Goal: Check status: Check status

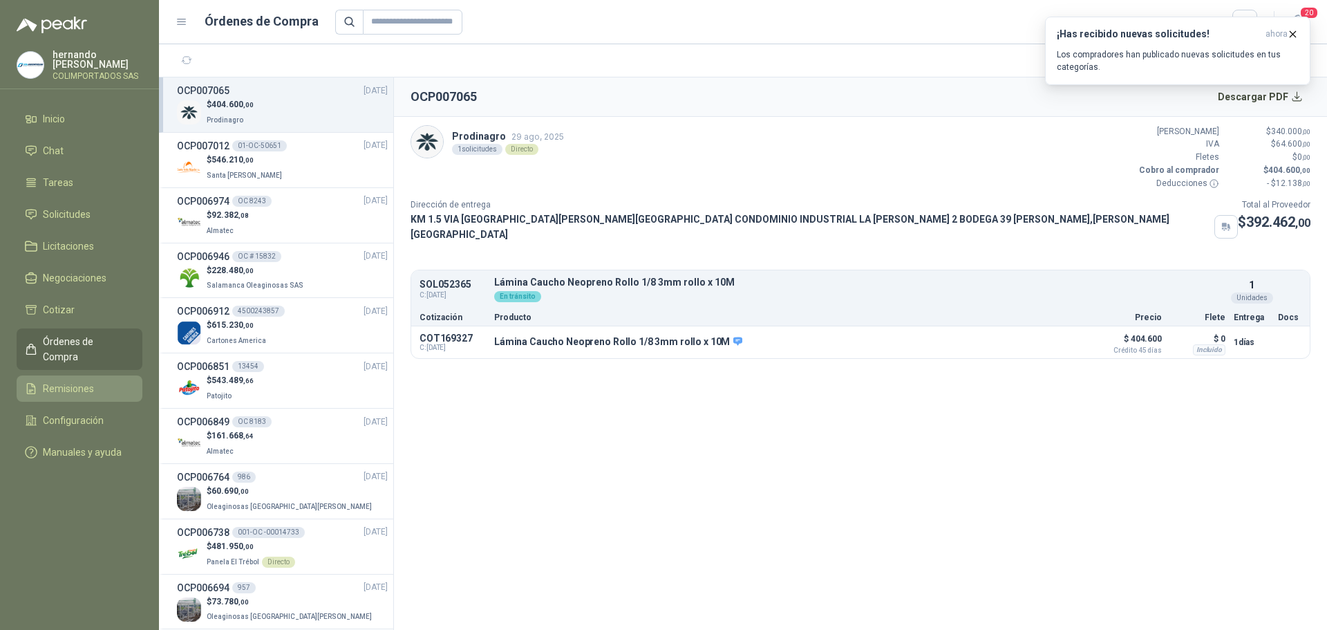
click at [113, 381] on li "Remisiones" at bounding box center [79, 388] width 109 height 15
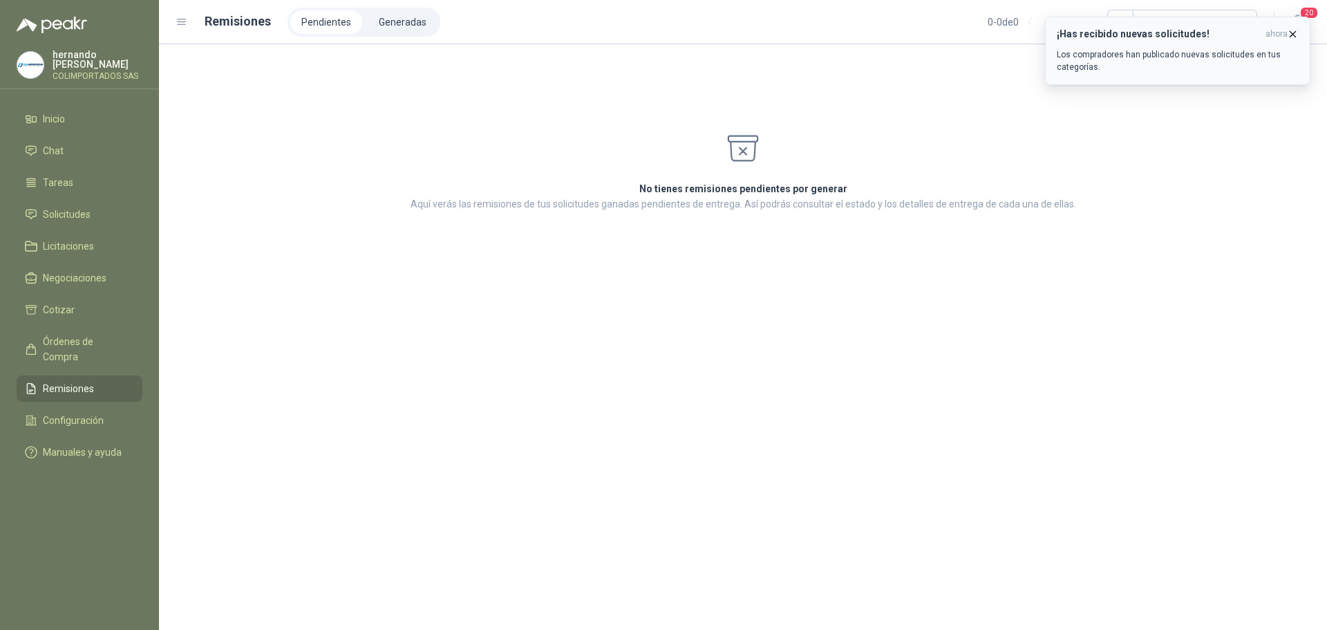
click at [1292, 30] on icon "button" at bounding box center [1293, 34] width 12 height 12
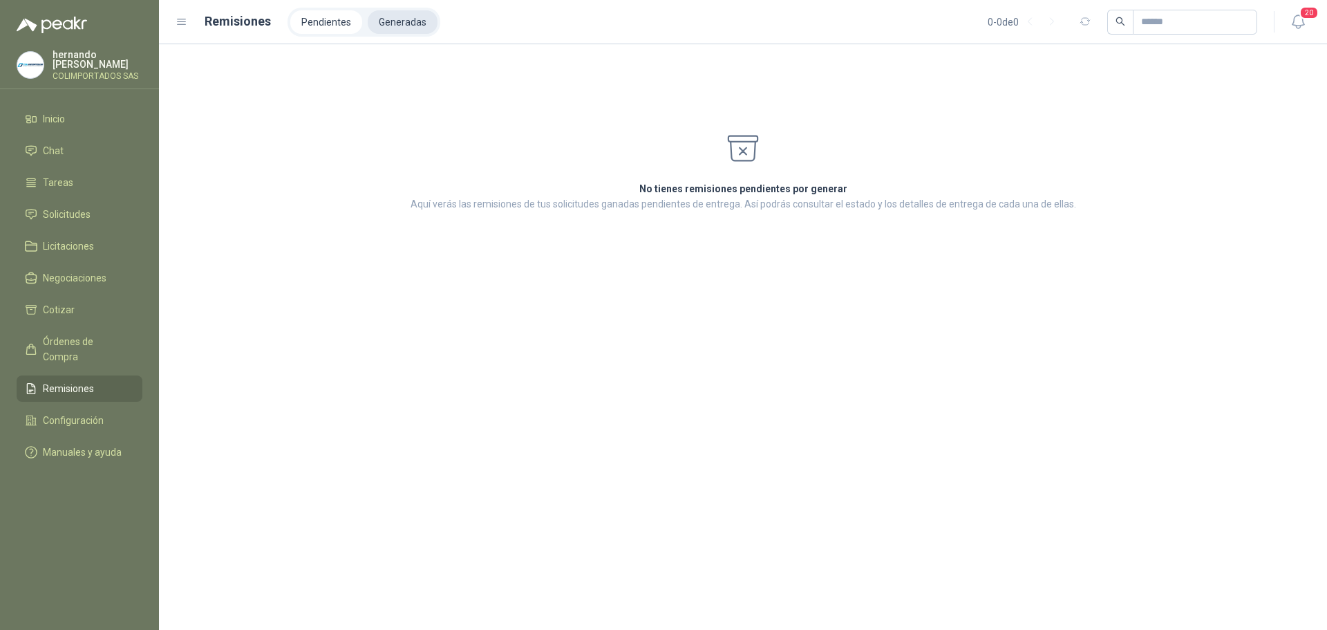
click at [409, 24] on li "Generadas" at bounding box center [403, 22] width 70 height 24
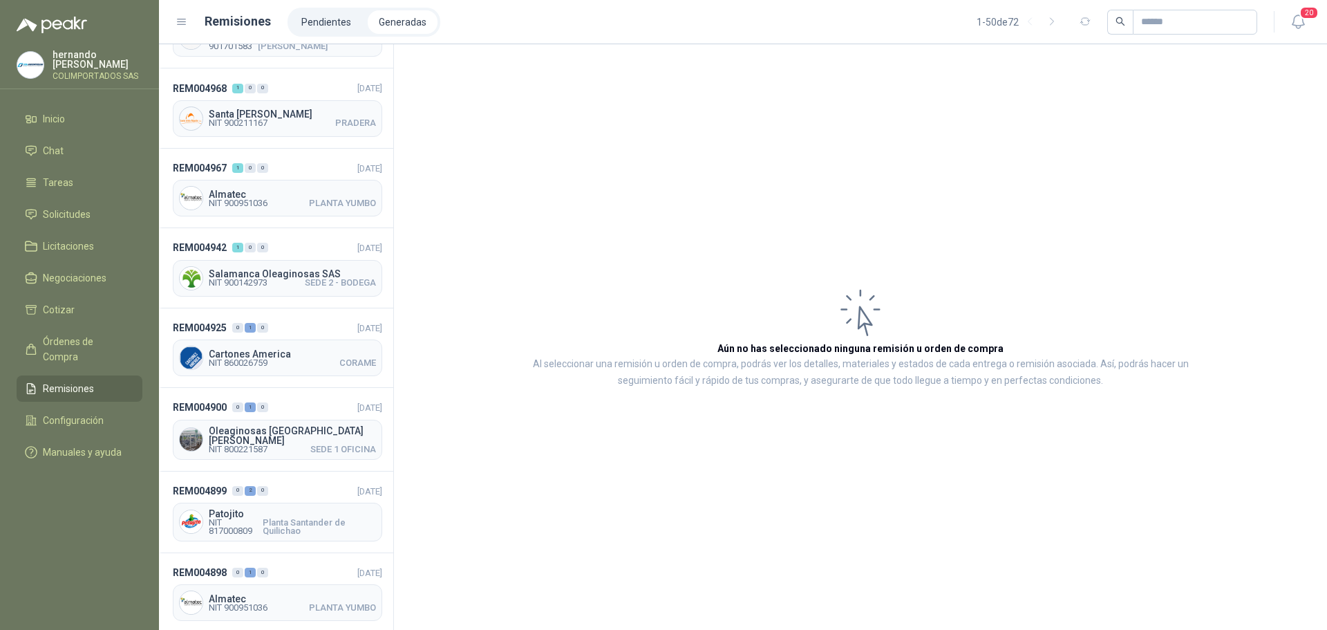
scroll to position [207, 0]
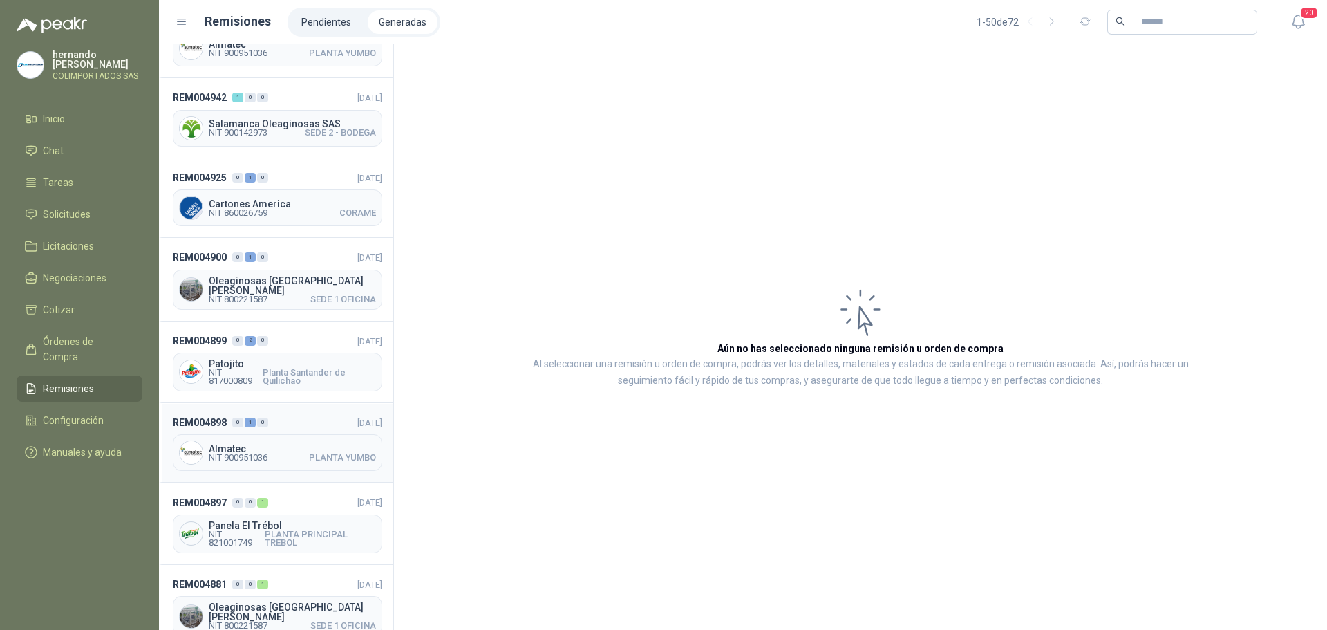
click at [296, 418] on header "REM004898 0 1 0 20/08/2025" at bounding box center [277, 422] width 209 height 15
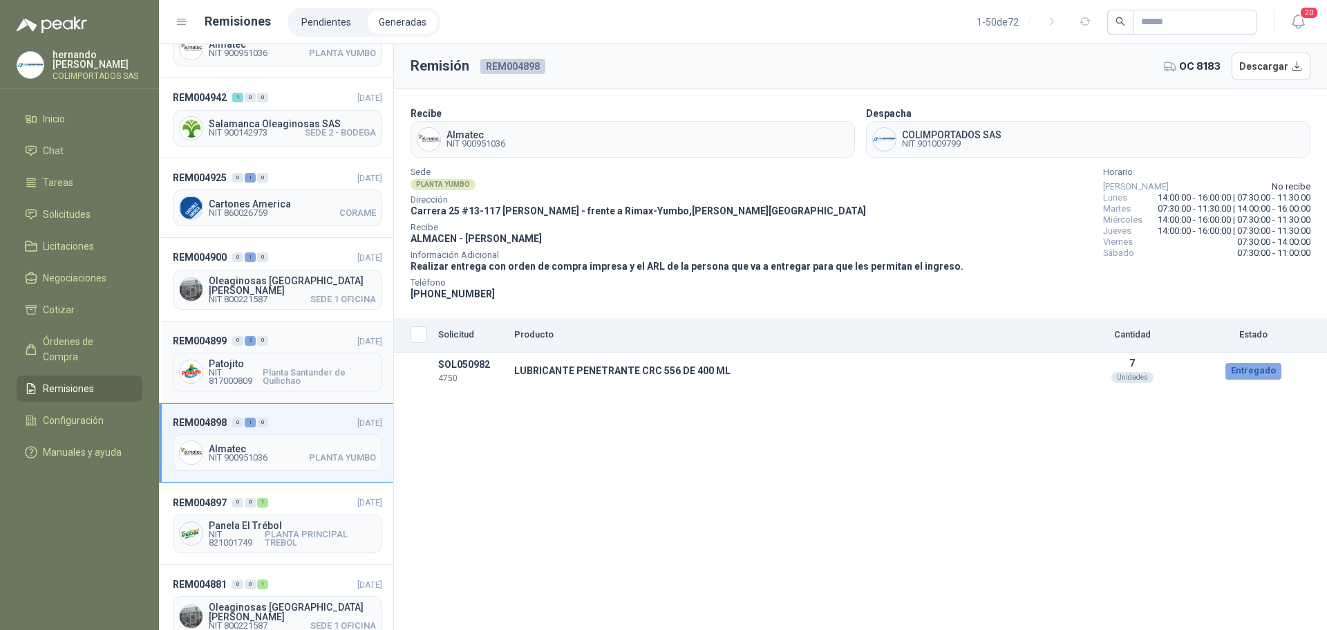
click at [293, 333] on header "REM004899 0 2 0 20/08/2025" at bounding box center [277, 340] width 209 height 15
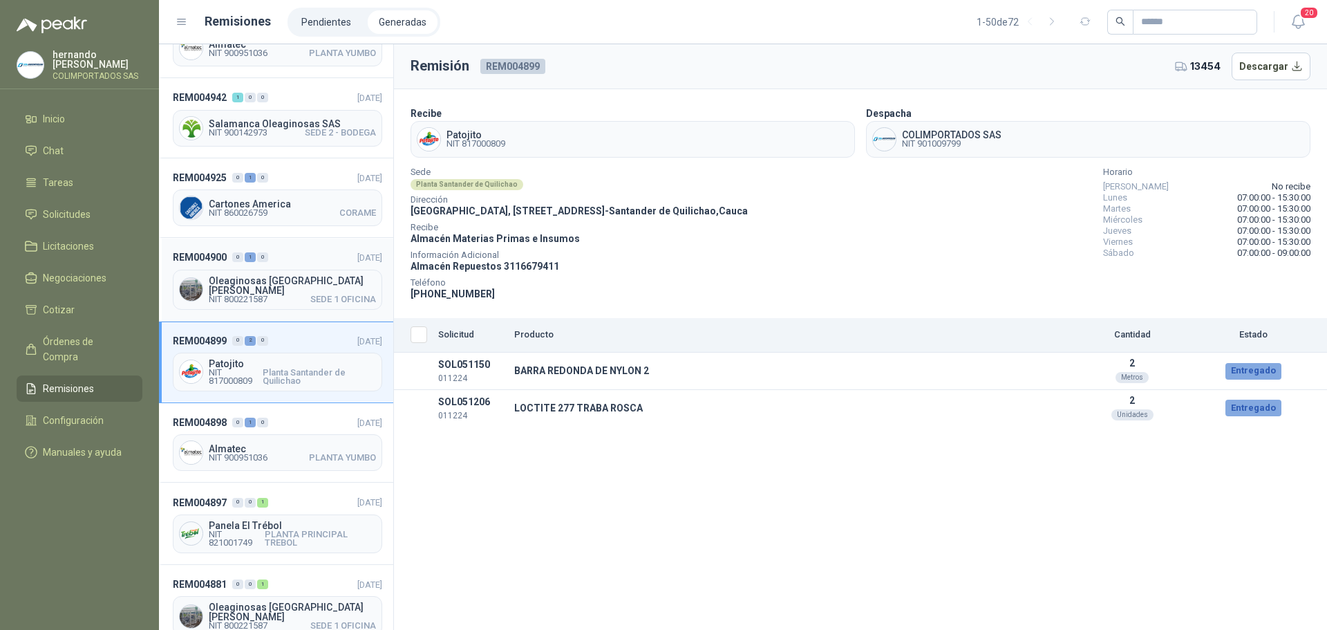
click at [288, 252] on header "REM004900 0 1 0 20/08/2025" at bounding box center [277, 257] width 209 height 15
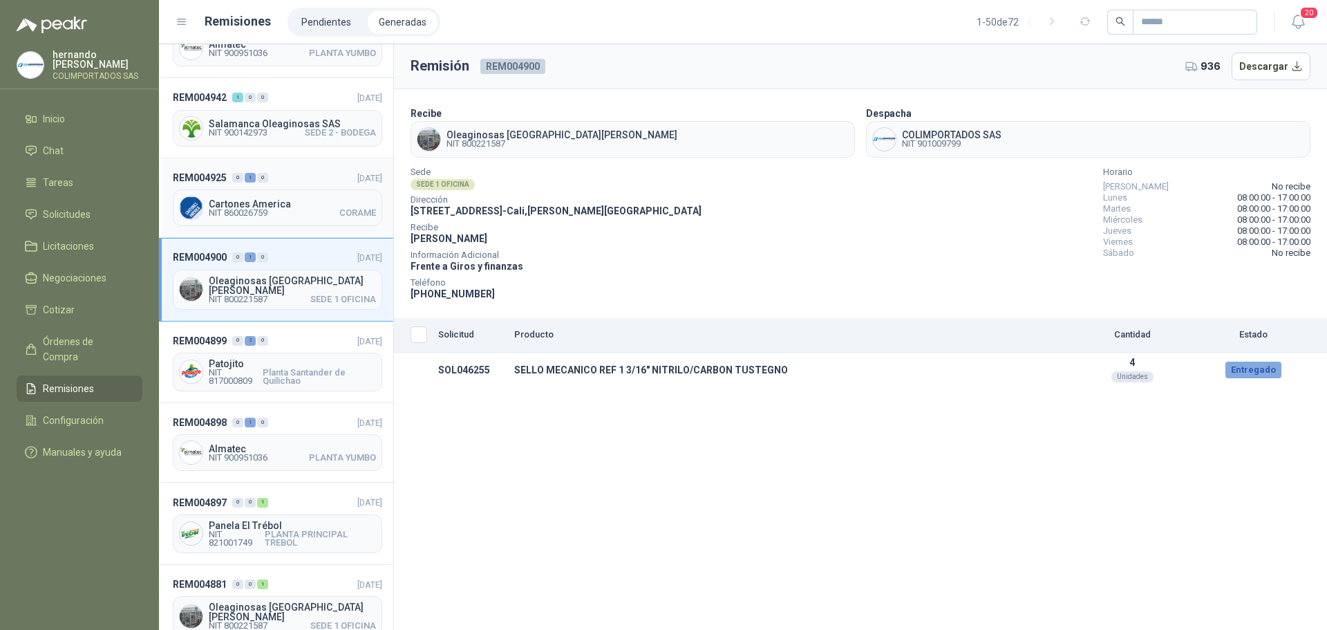
click at [292, 180] on header "REM004925 0 1 0 22/08/2025" at bounding box center [277, 177] width 209 height 15
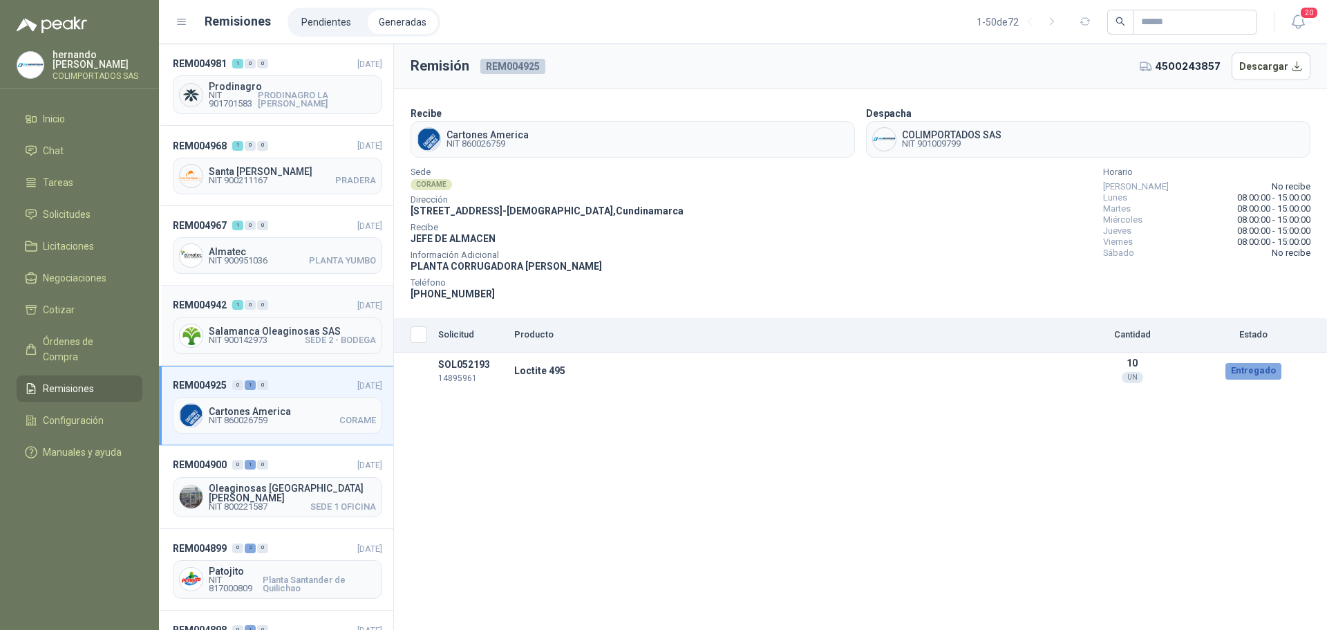
click at [300, 305] on header "REM004942 1 0 0 26/08/2025" at bounding box center [277, 304] width 209 height 15
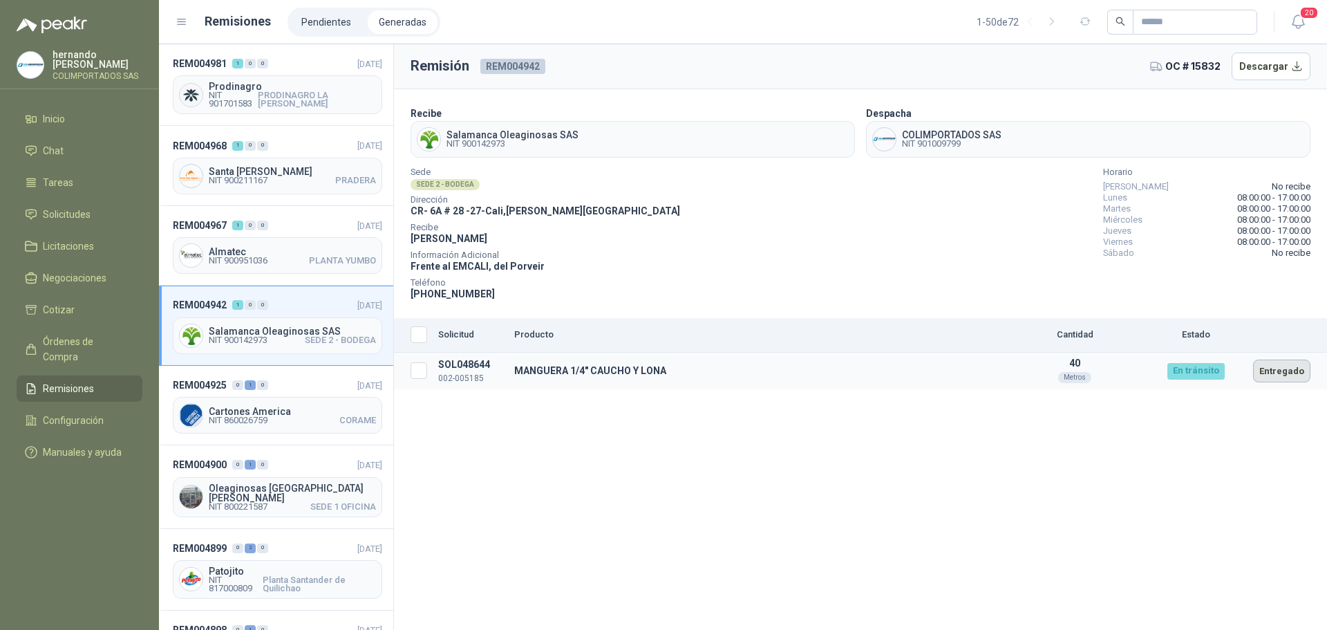
click at [1277, 374] on button "Entregado" at bounding box center [1281, 370] width 57 height 23
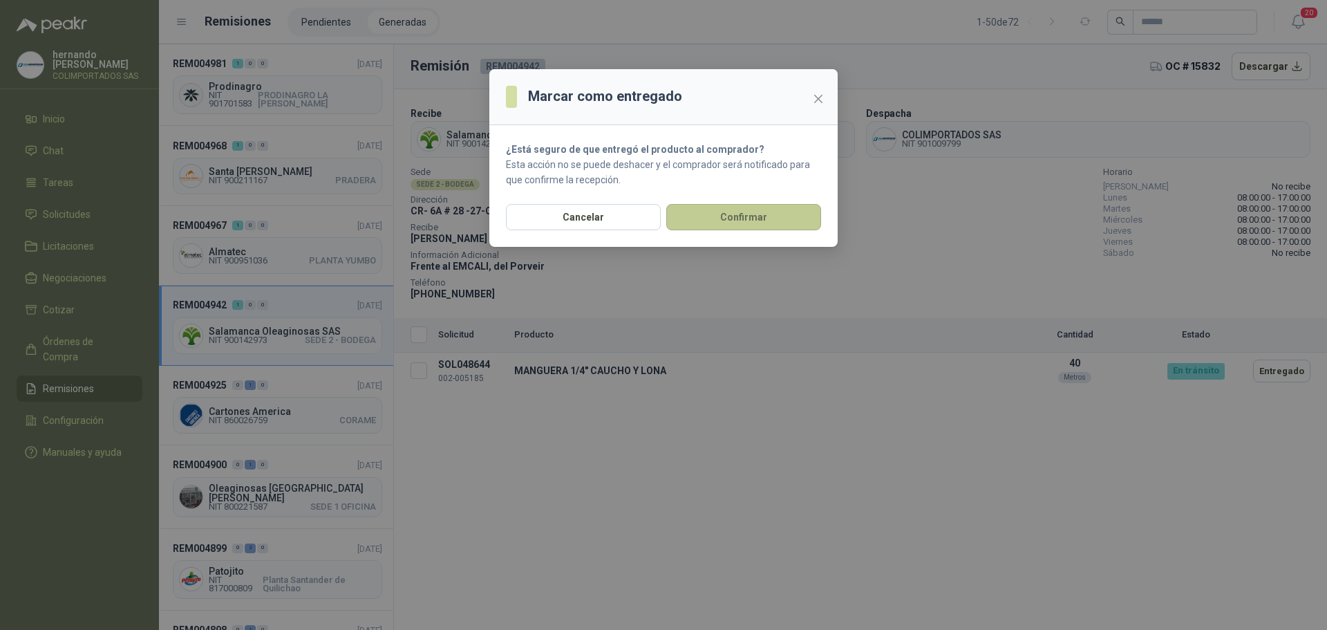
click at [745, 212] on button "Confirmar" at bounding box center [743, 217] width 155 height 26
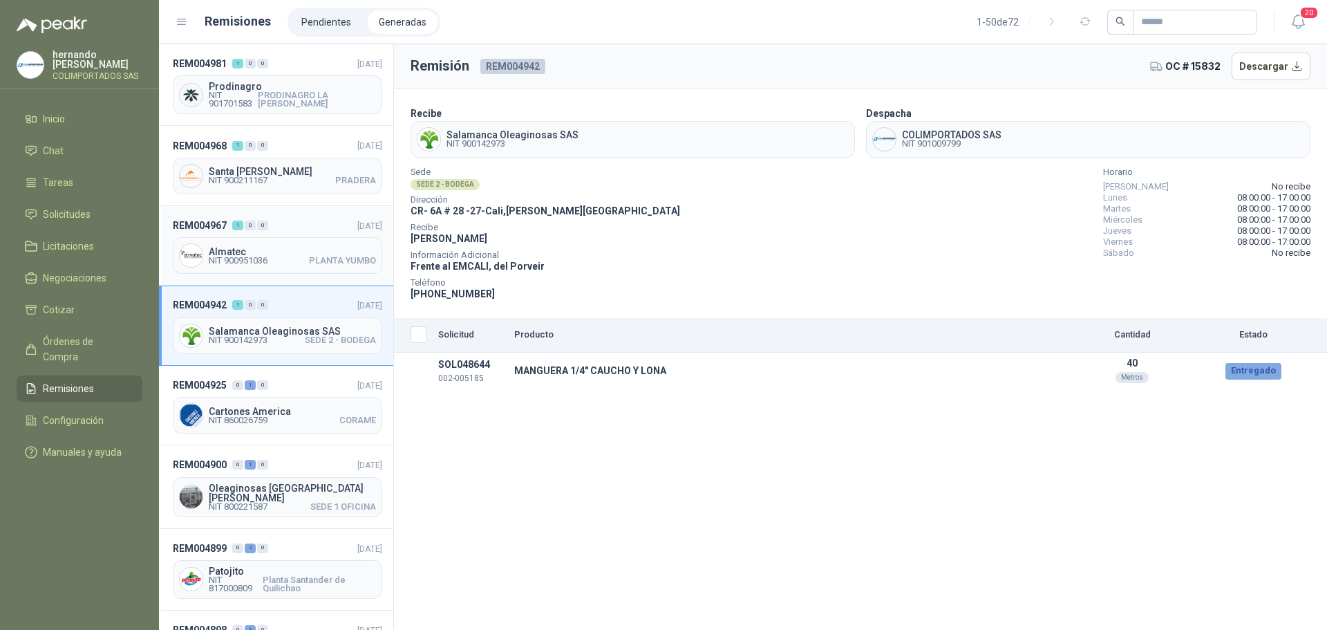
click at [290, 221] on header "REM004967 1 0 0 28/08/2025" at bounding box center [277, 225] width 209 height 15
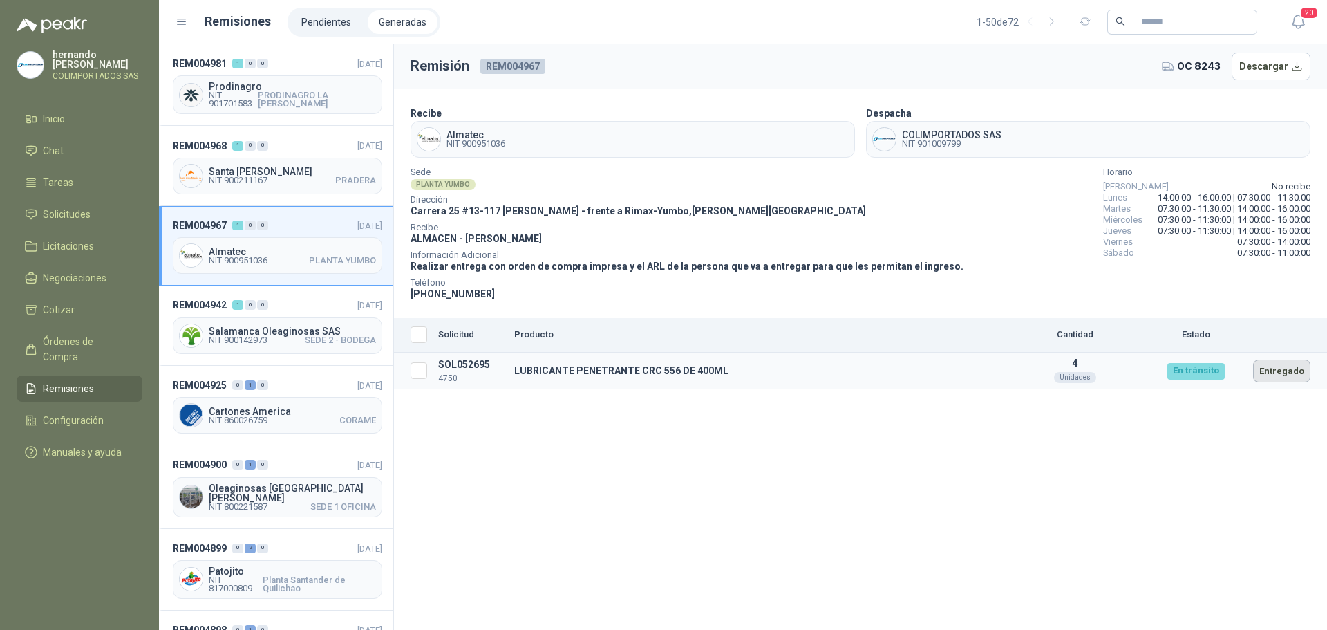
click at [1289, 369] on button "Entregado" at bounding box center [1281, 370] width 57 height 23
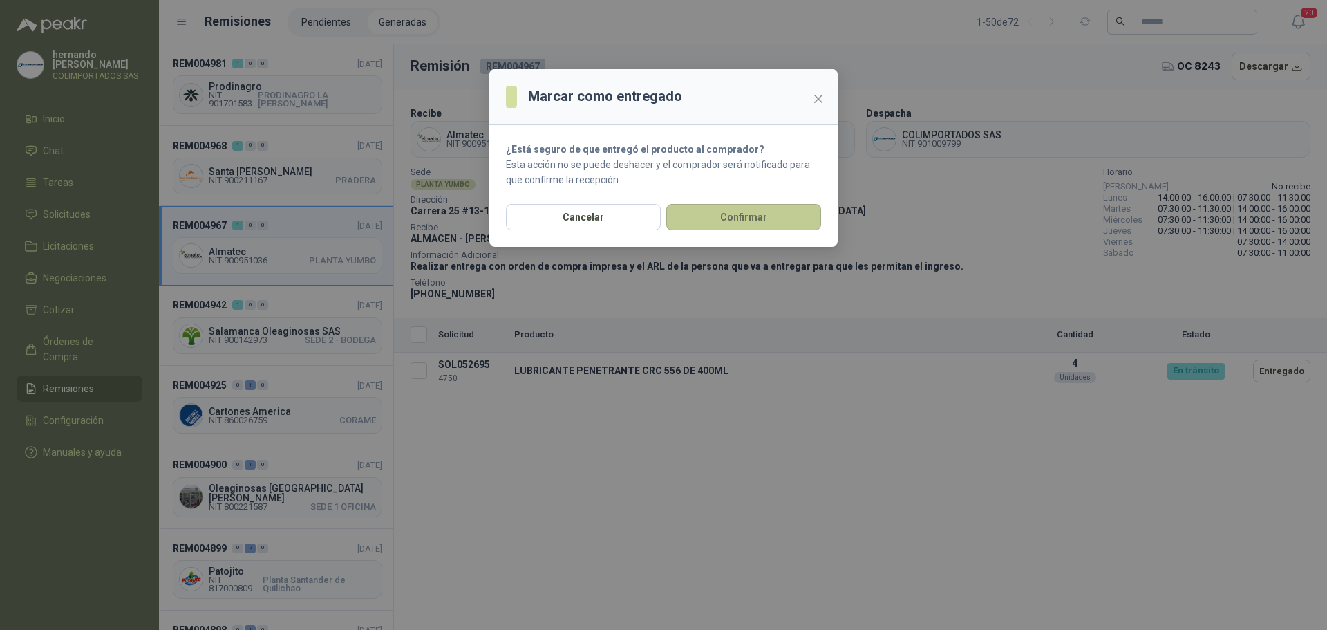
click at [742, 216] on button "Confirmar" at bounding box center [743, 217] width 155 height 26
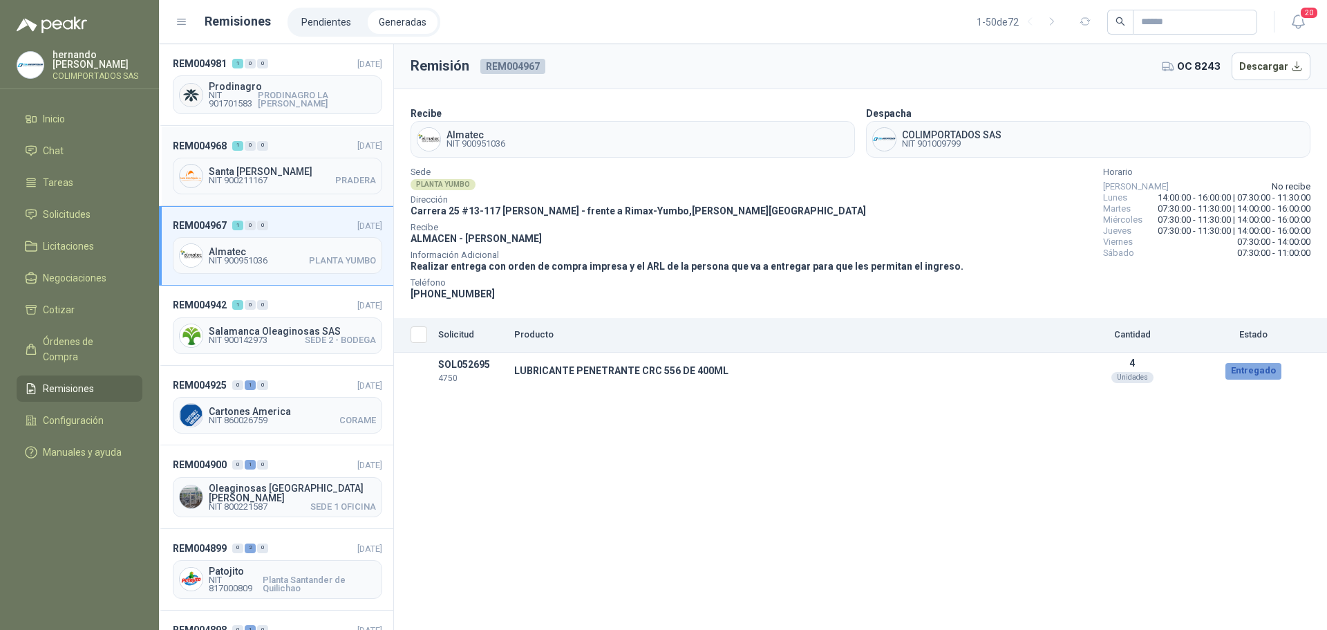
click at [301, 147] on header "REM004968 1 0 0 28/08/2025" at bounding box center [277, 145] width 209 height 15
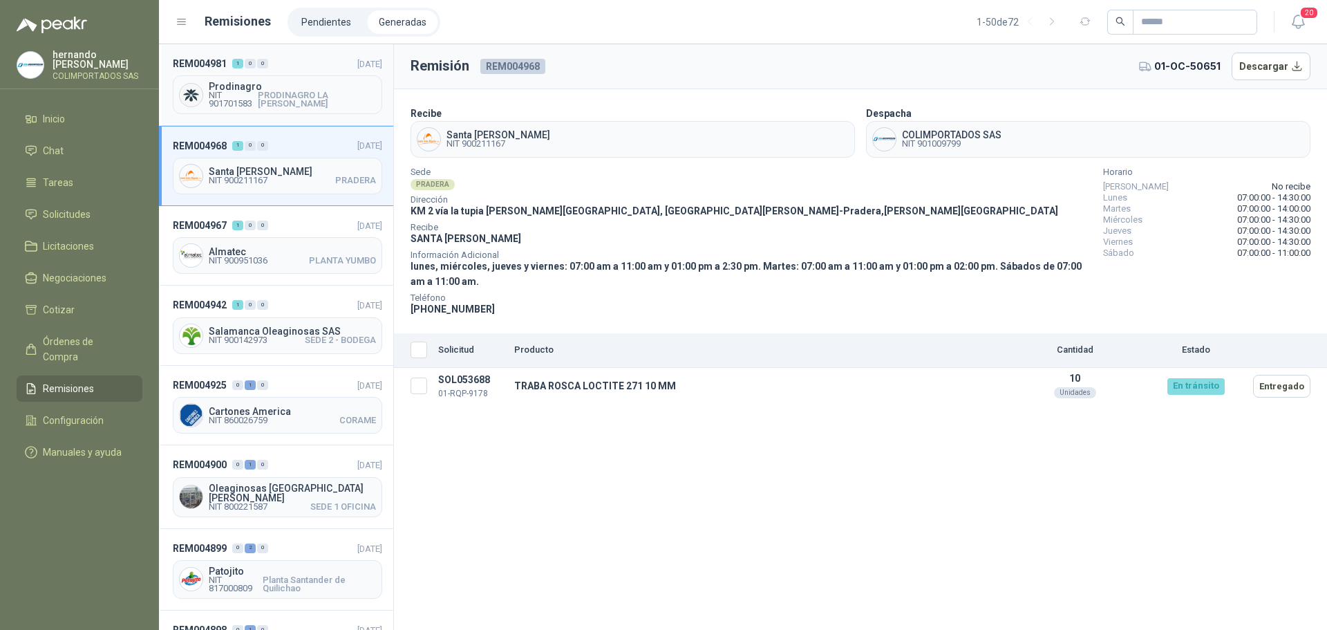
click at [291, 64] on header "REM004981 1 0 0 29/08/2025" at bounding box center [277, 63] width 209 height 15
